Goal: Entertainment & Leisure: Consume media (video, audio)

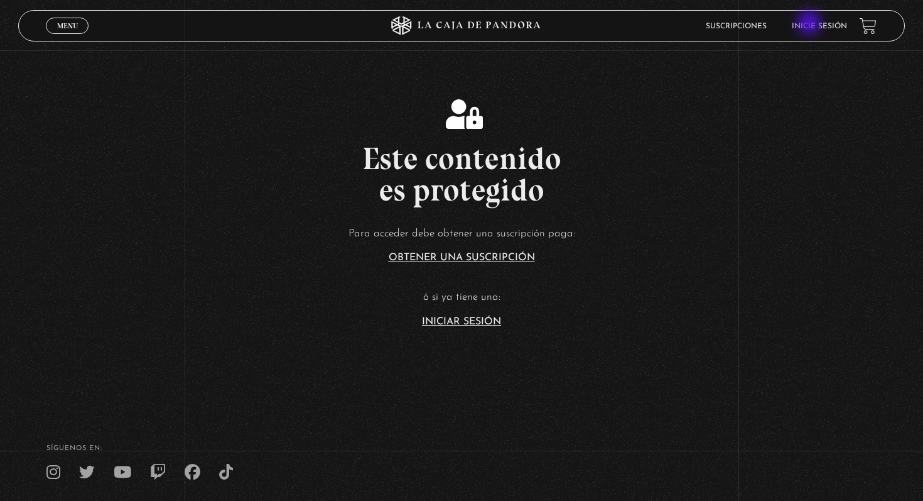
click at [811, 24] on link "Inicie sesión" at bounding box center [819, 27] width 55 height 8
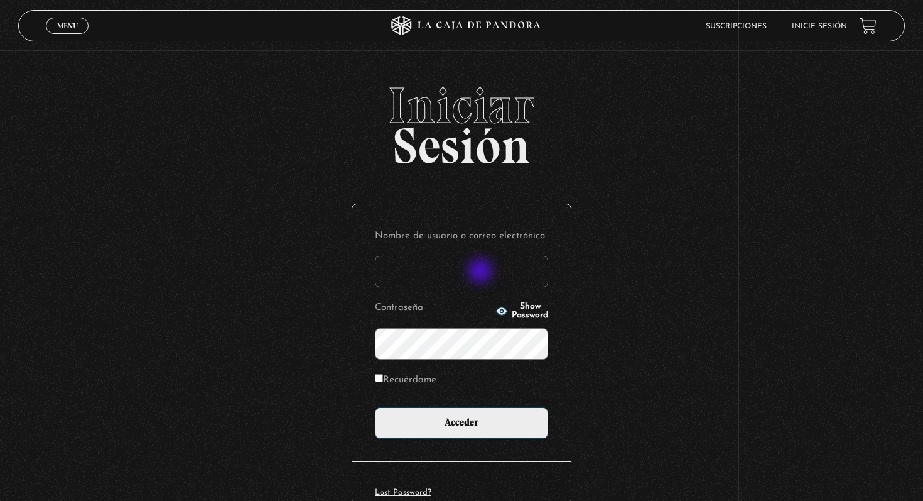
click at [482, 272] on input "Nombre de usuario o correo electrónico" at bounding box center [461, 271] width 173 height 31
type input "[EMAIL_ADDRESS][DOMAIN_NAME]"
click at [375, 407] on input "Acceder" at bounding box center [461, 422] width 173 height 31
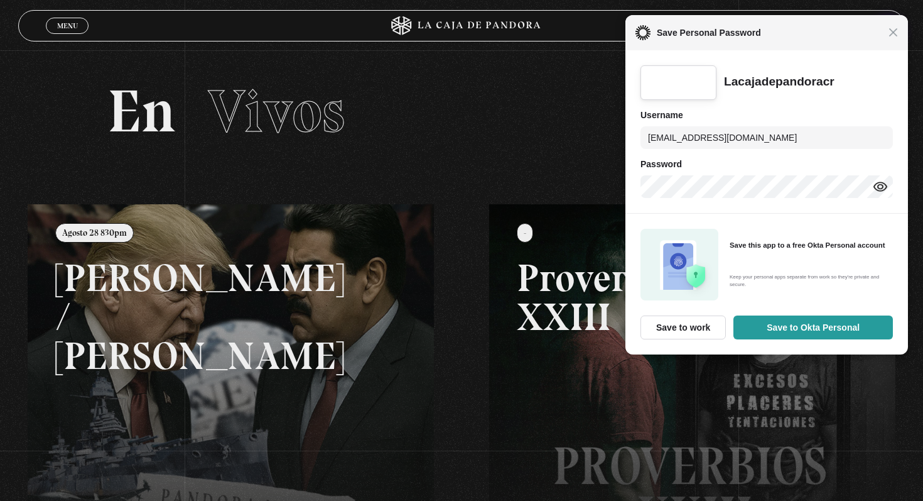
drag, startPoint x: 891, startPoint y: 34, endPoint x: 253, endPoint y: 34, distance: 638.2
click at [889, 34] on span "Close" at bounding box center [893, 32] width 9 height 9
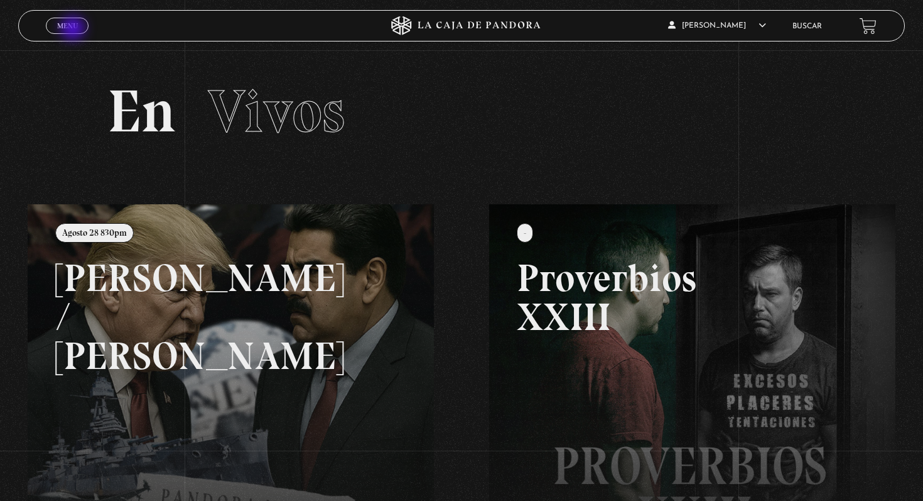
drag, startPoint x: 74, startPoint y: 30, endPoint x: 52, endPoint y: 30, distance: 22.0
click at [74, 30] on span "Menu" at bounding box center [67, 26] width 21 height 8
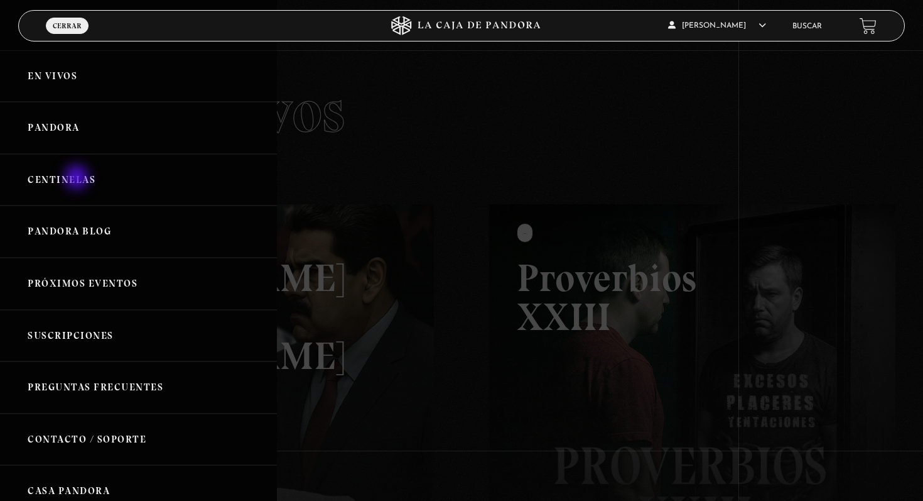
click at [78, 178] on link "Centinelas" at bounding box center [138, 180] width 277 height 52
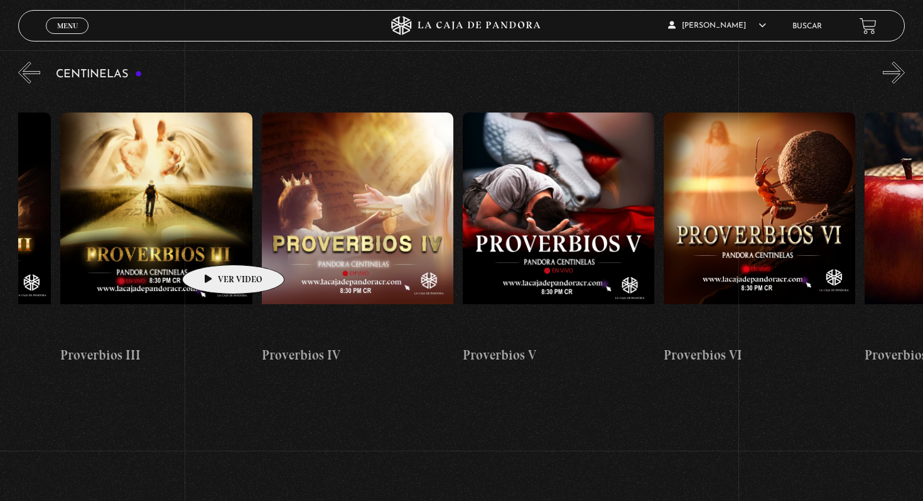
scroll to position [0, 952]
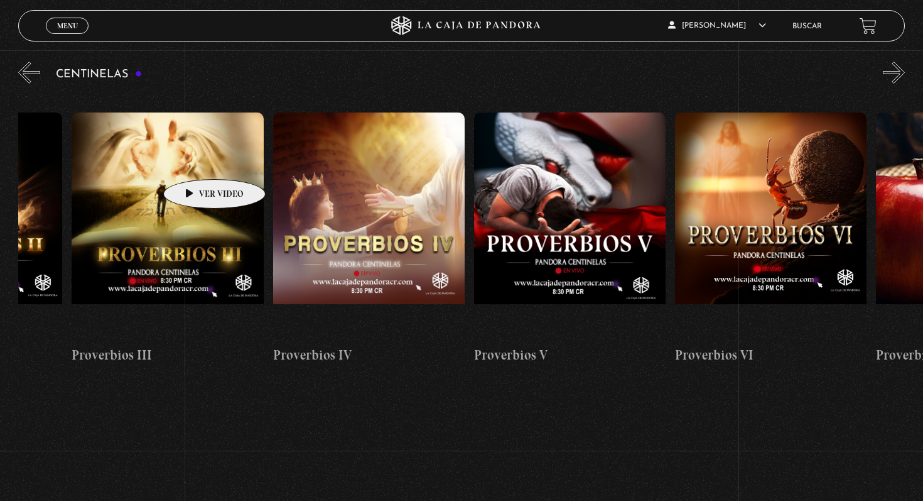
click at [195, 160] on figure at bounding box center [168, 225] width 192 height 226
